Goal: Information Seeking & Learning: Learn about a topic

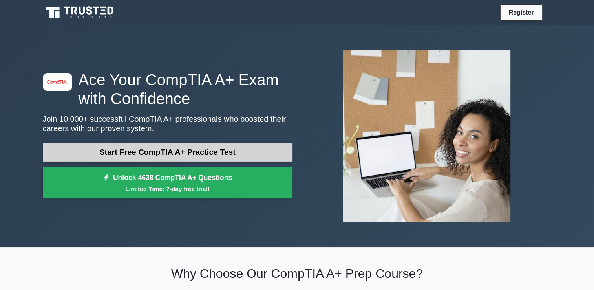
click at [212, 153] on link "Start Free CompTIA A+ Practice Test" at bounding box center [168, 151] width 250 height 19
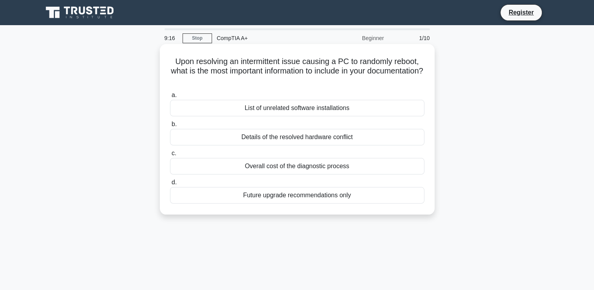
click at [283, 111] on div "List of unrelated software installations" at bounding box center [297, 108] width 254 height 16
click at [170, 98] on input "a. List of unrelated software installations" at bounding box center [170, 95] width 0 height 5
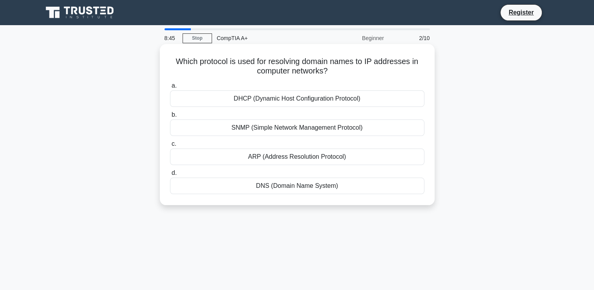
click at [283, 156] on div "ARP (Address Resolution Protocol)" at bounding box center [297, 156] width 254 height 16
click at [170, 146] on input "c. ARP (Address Resolution Protocol)" at bounding box center [170, 143] width 0 height 5
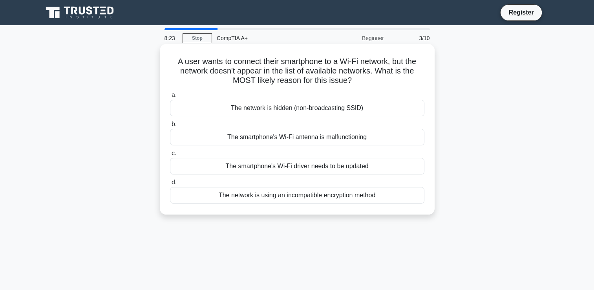
click at [289, 111] on div "The network is hidden (non-broadcasting SSID)" at bounding box center [297, 108] width 254 height 16
click at [170, 98] on input "a. The network is hidden (non-broadcasting SSID)" at bounding box center [170, 95] width 0 height 5
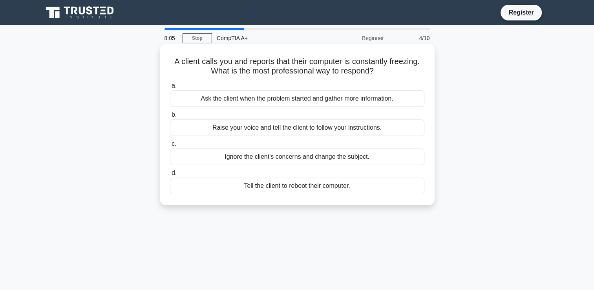
click at [265, 189] on div "Tell the client to reboot their computer." at bounding box center [297, 185] width 254 height 16
click at [170, 175] on input "d. Tell the client to reboot their computer." at bounding box center [170, 172] width 0 height 5
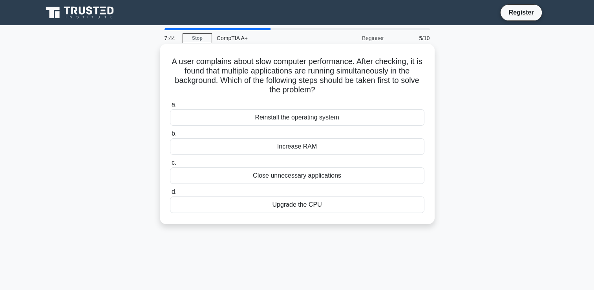
click at [251, 175] on div "Close unnecessary applications" at bounding box center [297, 175] width 254 height 16
click at [170, 165] on input "c. Close unnecessary applications" at bounding box center [170, 162] width 0 height 5
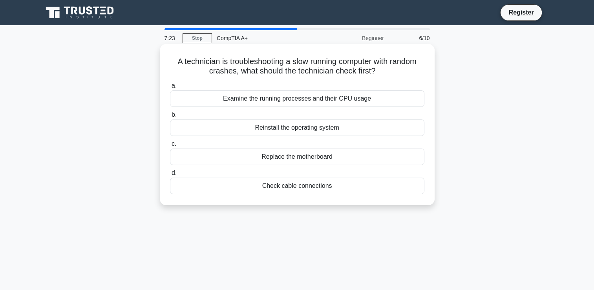
click at [291, 99] on div "Examine the running processes and their CPU usage" at bounding box center [297, 98] width 254 height 16
click at [170, 88] on input "a. Examine the running processes and their CPU usage" at bounding box center [170, 85] width 0 height 5
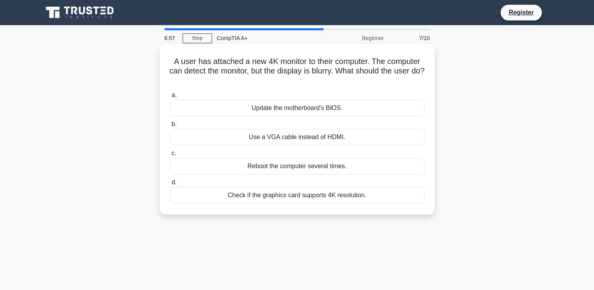
click at [268, 199] on div "Check if the graphics card supports 4K resolution." at bounding box center [297, 195] width 254 height 16
click at [170, 185] on input "d. Check if the graphics card supports 4K resolution." at bounding box center [170, 182] width 0 height 5
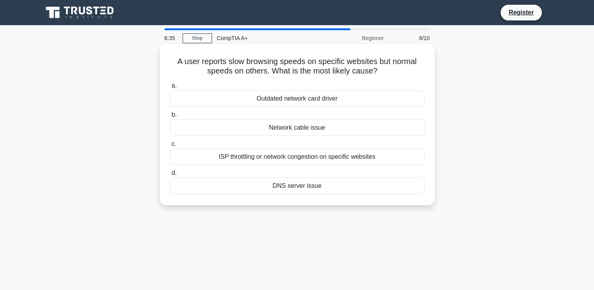
click at [273, 156] on div "ISP throttling or network congestion on specific websites" at bounding box center [297, 156] width 254 height 16
click at [170, 146] on input "c. ISP throttling or network congestion on specific websites" at bounding box center [170, 143] width 0 height 5
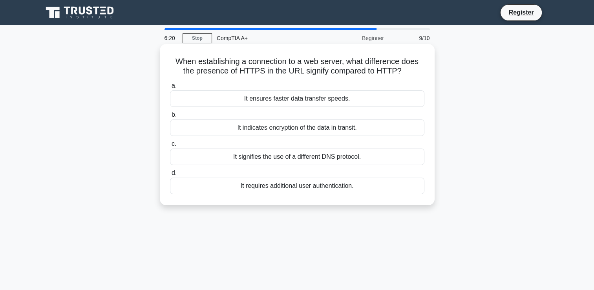
click at [279, 159] on div "It signifies the use of a different DNS protocol." at bounding box center [297, 156] width 254 height 16
click at [170, 146] on input "c. It signifies the use of a different DNS protocol." at bounding box center [170, 143] width 0 height 5
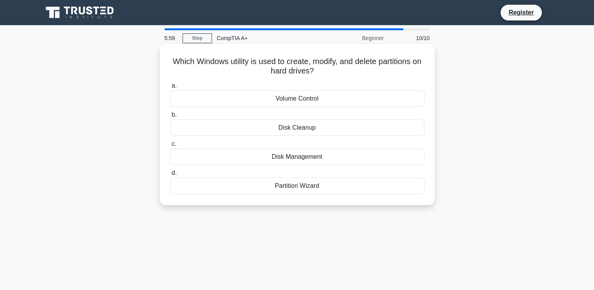
click at [289, 132] on div "Disk Cleanup" at bounding box center [297, 127] width 254 height 16
click at [170, 117] on input "b. Disk Cleanup" at bounding box center [170, 114] width 0 height 5
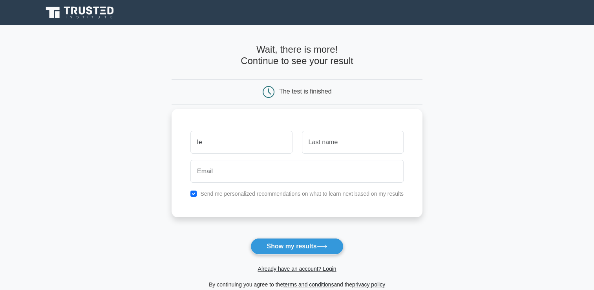
type input "l"
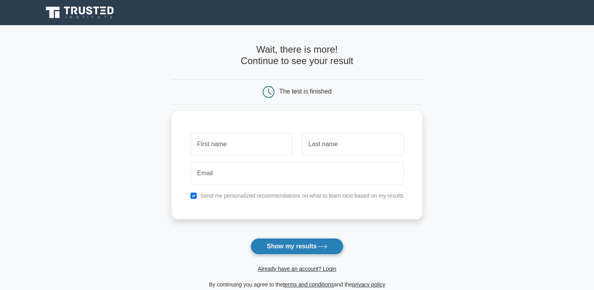
click at [289, 248] on button "Show my results" at bounding box center [296, 246] width 93 height 16
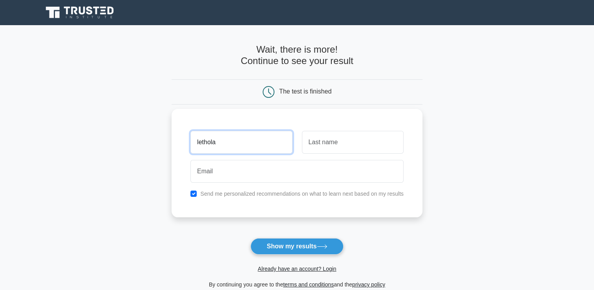
type input "lethola"
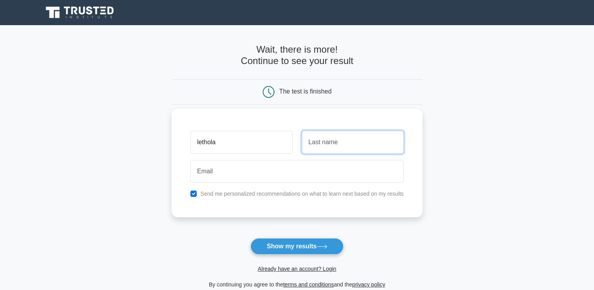
click at [311, 146] on input "text" at bounding box center [353, 142] width 102 height 23
type input "m"
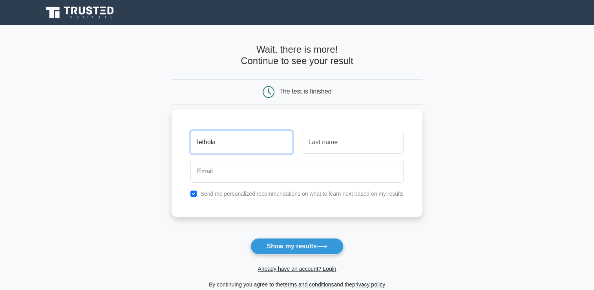
click at [202, 141] on input "lethola" at bounding box center [241, 142] width 102 height 23
type input "Lethola"
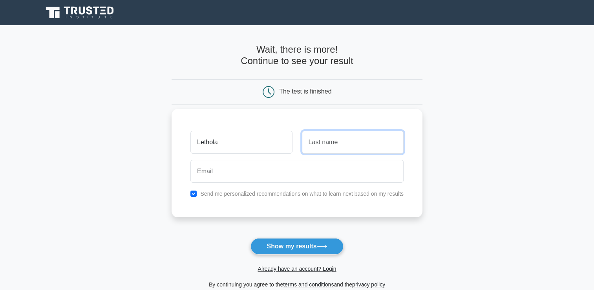
click at [331, 141] on input "text" at bounding box center [353, 142] width 102 height 23
type input "Motaung"
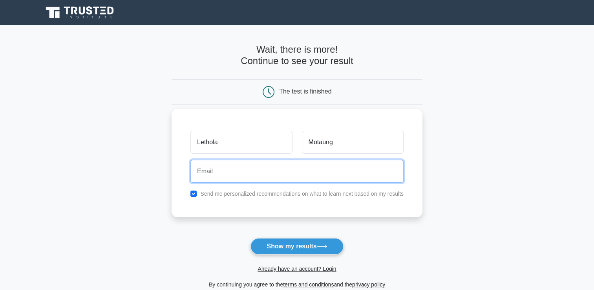
click at [258, 163] on input "email" at bounding box center [296, 171] width 213 height 23
type input "lethola114motaung@gmail.com"
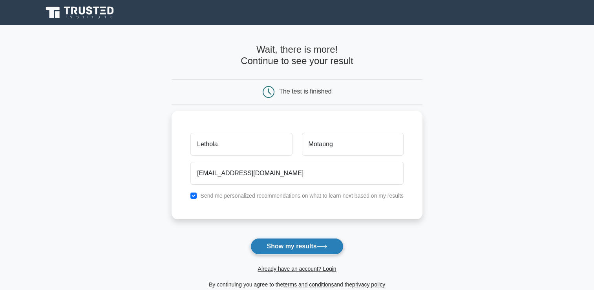
click at [278, 248] on button "Show my results" at bounding box center [296, 246] width 93 height 16
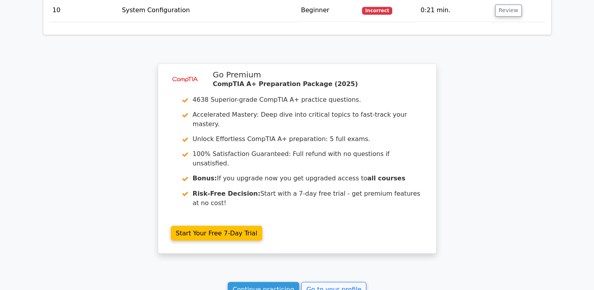
scroll to position [1340, 0]
